Goal: Download file/media

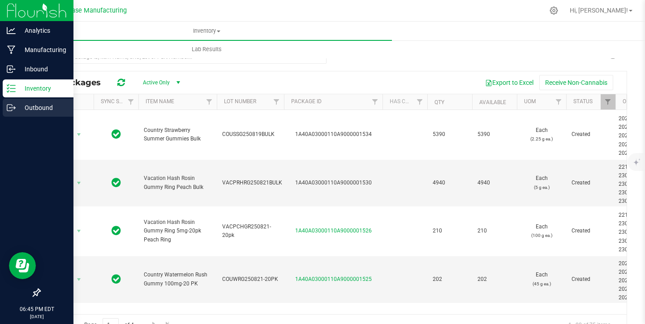
click at [9, 107] on icon at bounding box center [11, 107] width 9 height 9
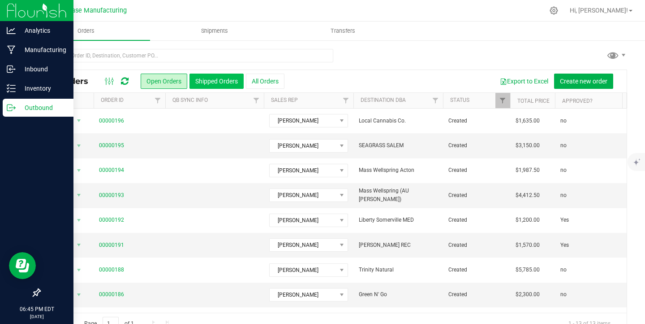
click at [231, 79] on button "Shipped Orders" at bounding box center [217, 81] width 54 height 15
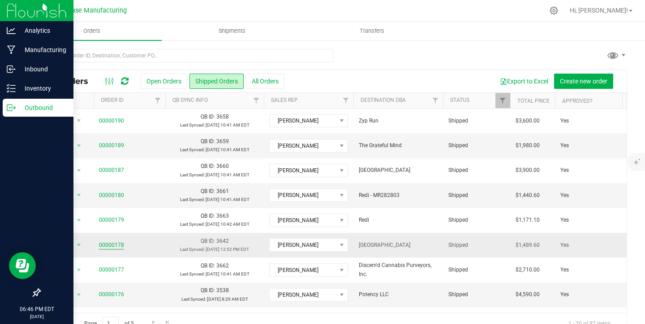
click at [113, 243] on link "00000178" at bounding box center [111, 245] width 25 height 9
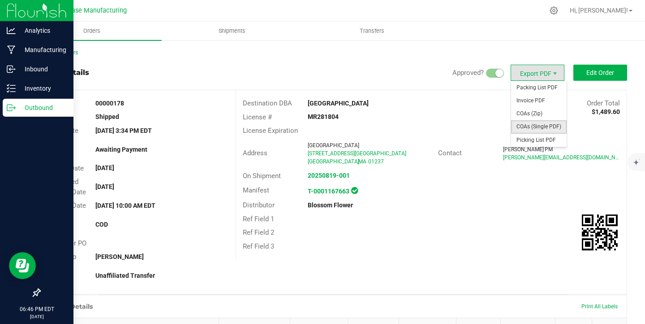
click at [531, 125] on span "COAs (Single PDF)" at bounding box center [539, 126] width 56 height 13
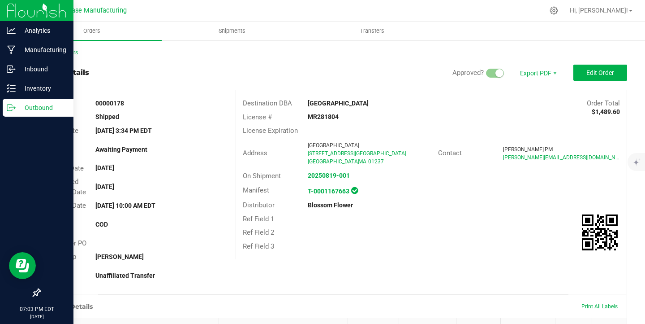
click at [73, 52] on link "Back to Orders" at bounding box center [58, 52] width 39 height 6
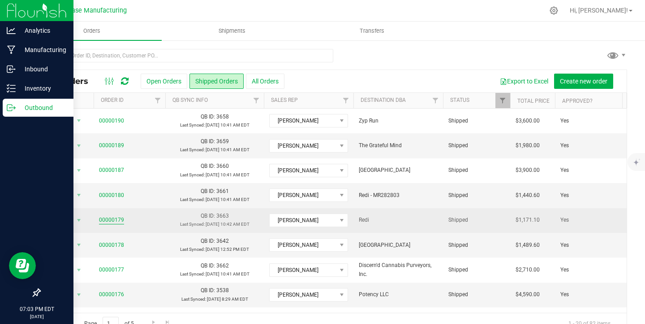
click at [107, 220] on link "00000179" at bounding box center [111, 220] width 25 height 9
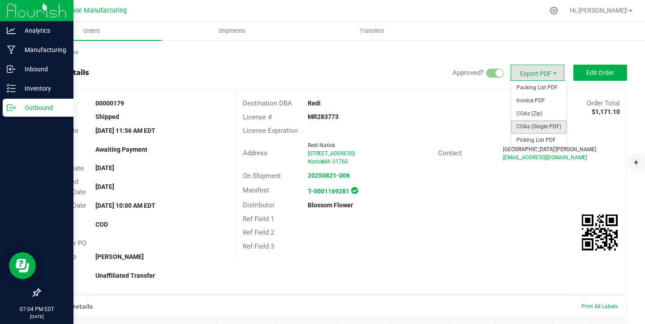
click at [536, 125] on span "COAs (Single PDF)" at bounding box center [539, 126] width 56 height 13
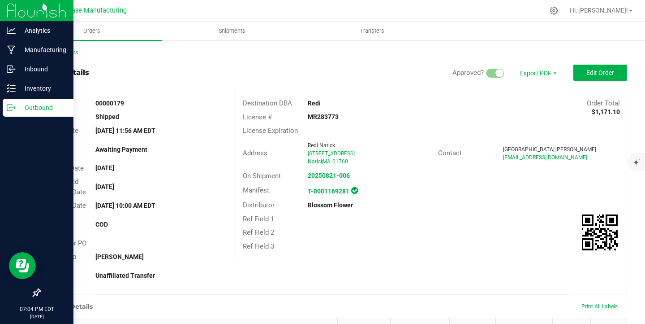
click at [55, 50] on link "Back to Orders" at bounding box center [58, 52] width 39 height 6
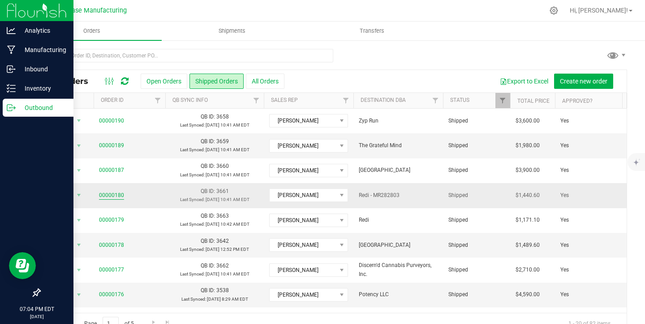
click at [112, 195] on link "00000180" at bounding box center [111, 195] width 25 height 9
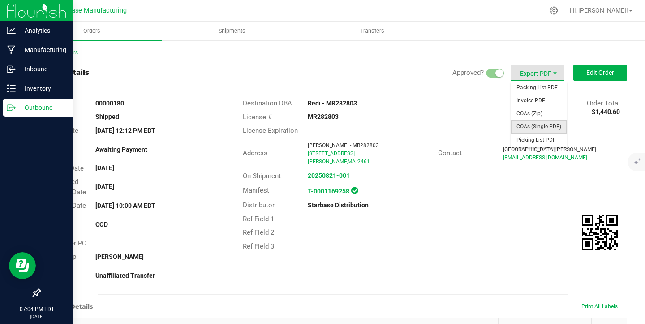
click at [536, 123] on span "COAs (Single PDF)" at bounding box center [539, 126] width 56 height 13
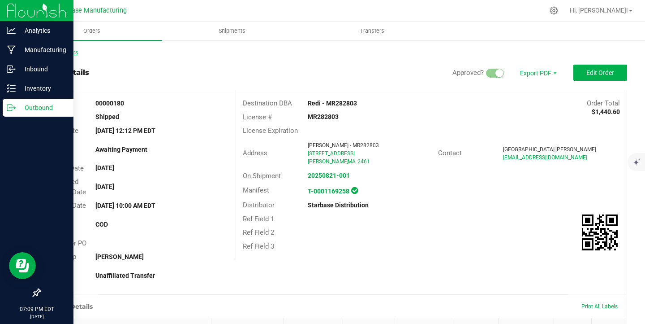
click at [69, 52] on link "Back to Orders" at bounding box center [58, 52] width 39 height 6
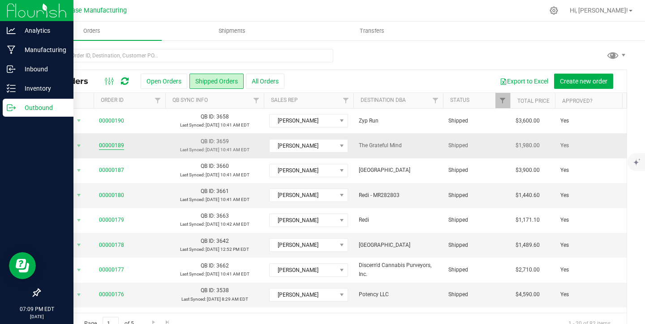
click at [116, 143] on link "00000189" at bounding box center [111, 145] width 25 height 9
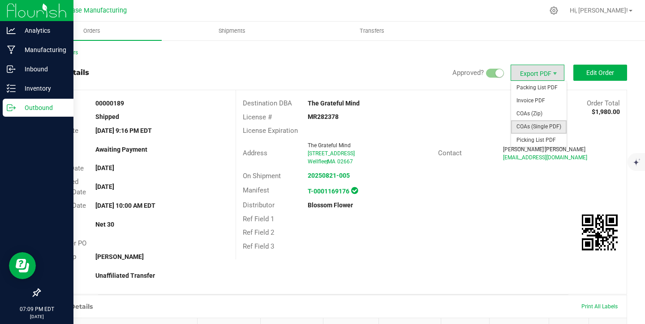
click at [533, 128] on span "COAs (Single PDF)" at bounding box center [539, 126] width 56 height 13
